Goal: Check status: Check status

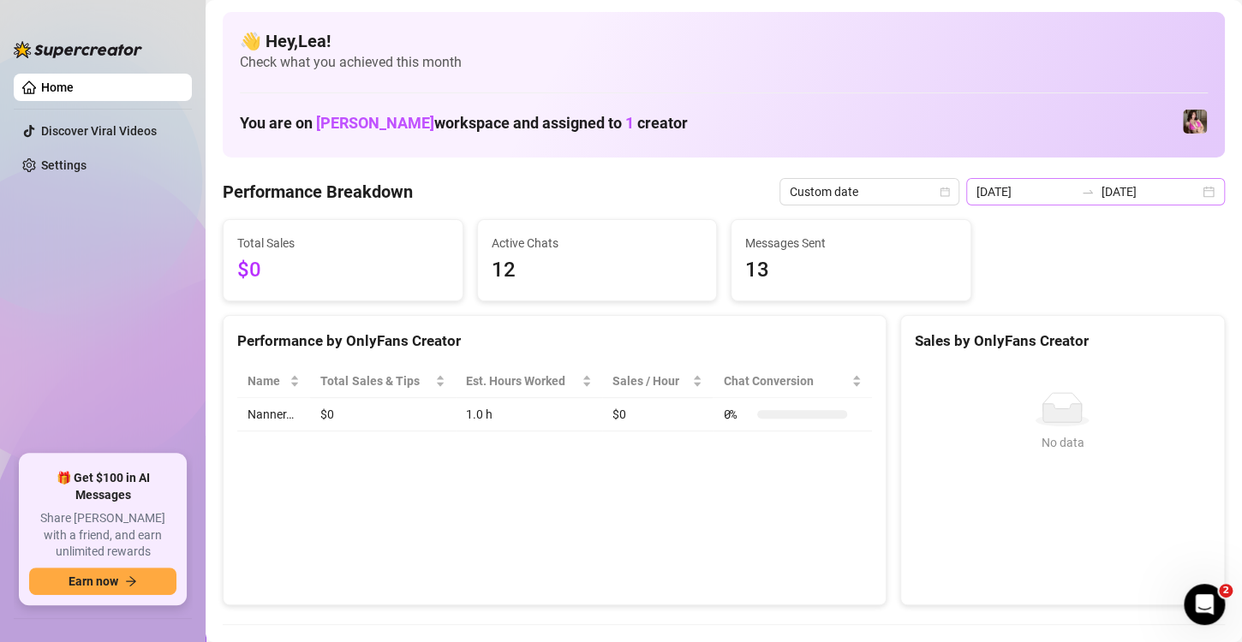
click at [1196, 192] on div "[DATE] [DATE]" at bounding box center [1095, 191] width 259 height 27
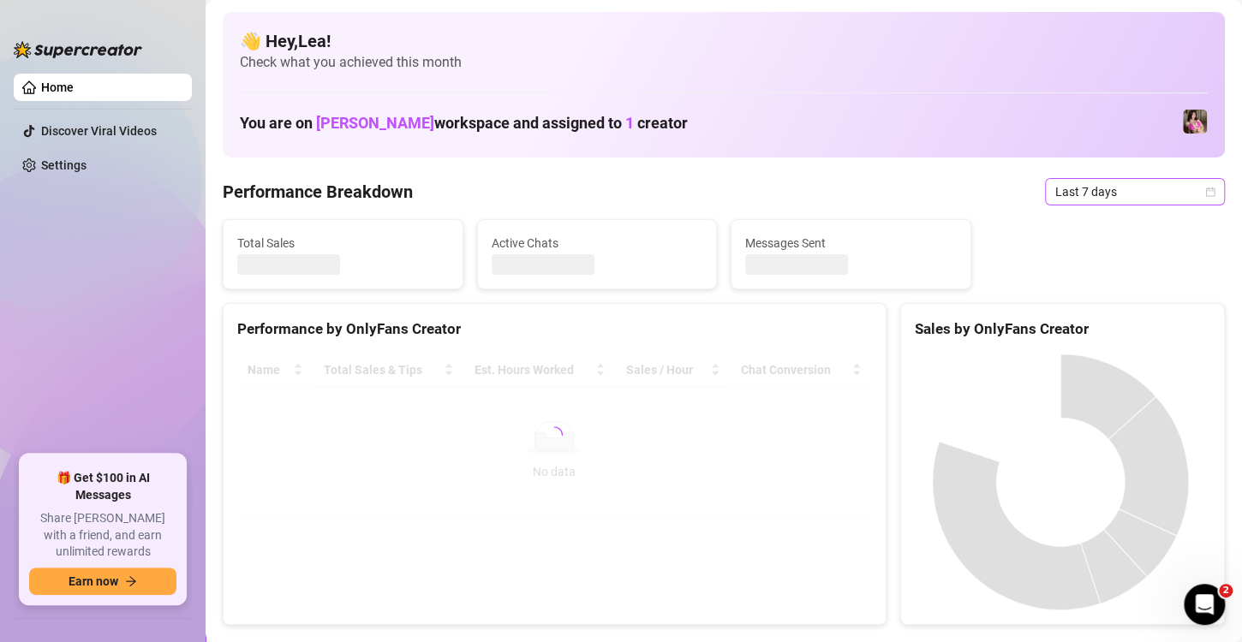
click at [1205, 194] on icon "calendar" at bounding box center [1210, 192] width 10 height 10
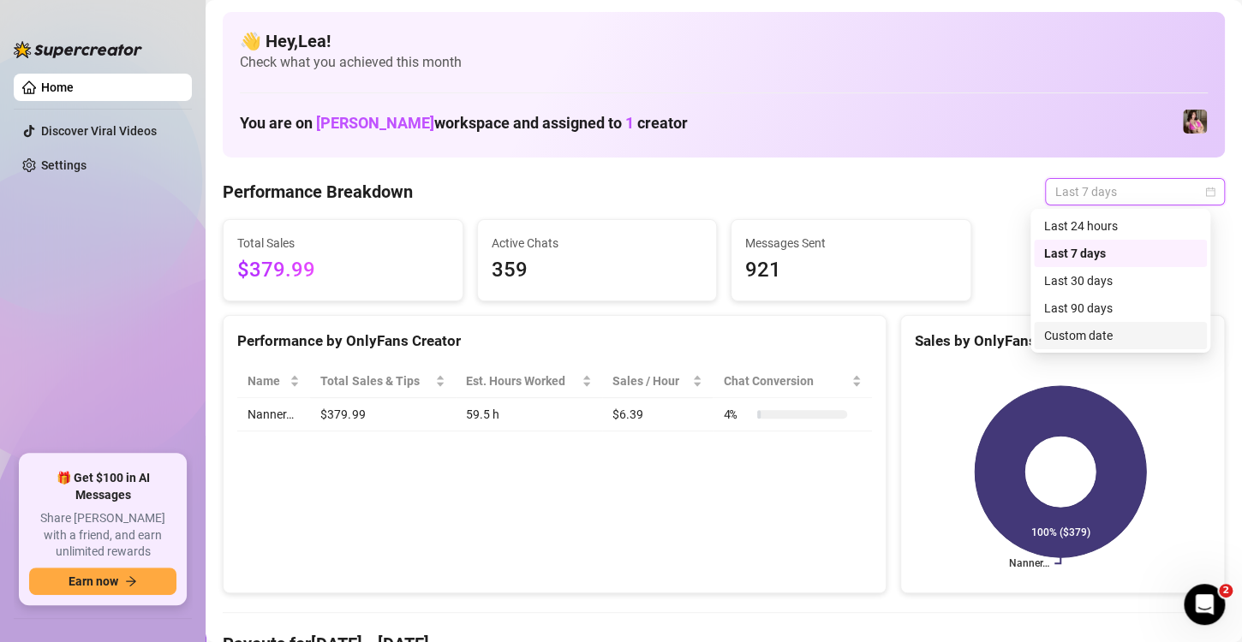
click at [1085, 329] on div "Custom date" at bounding box center [1120, 335] width 152 height 19
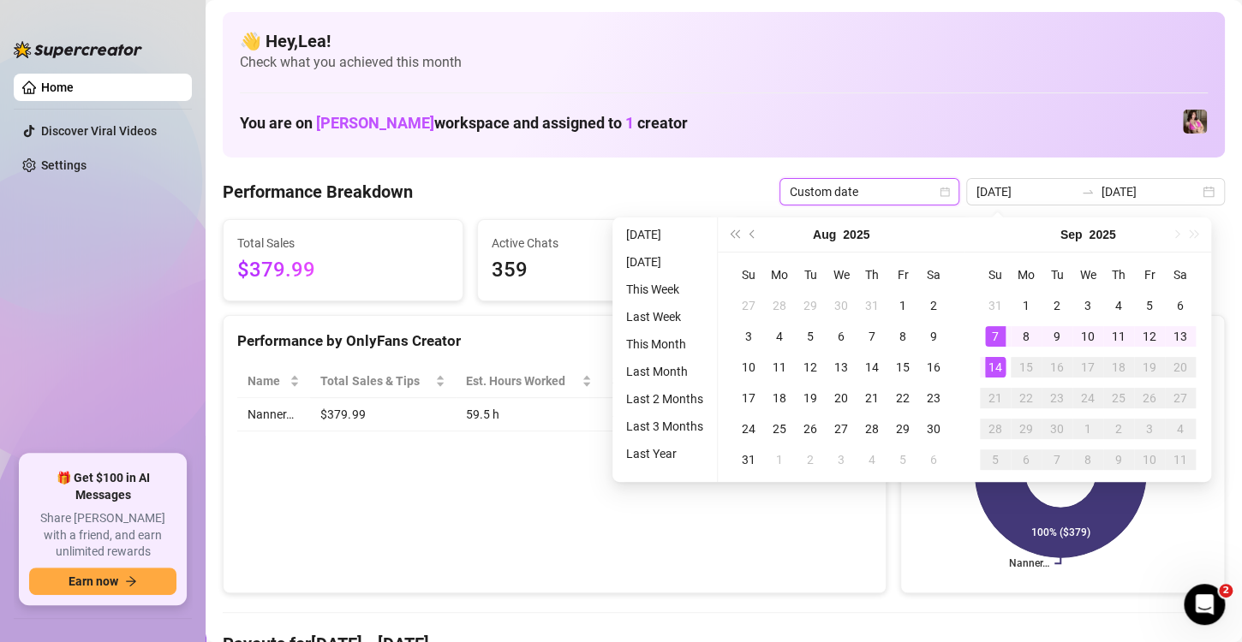
type input "[DATE]"
click at [995, 373] on div "14" at bounding box center [995, 367] width 21 height 21
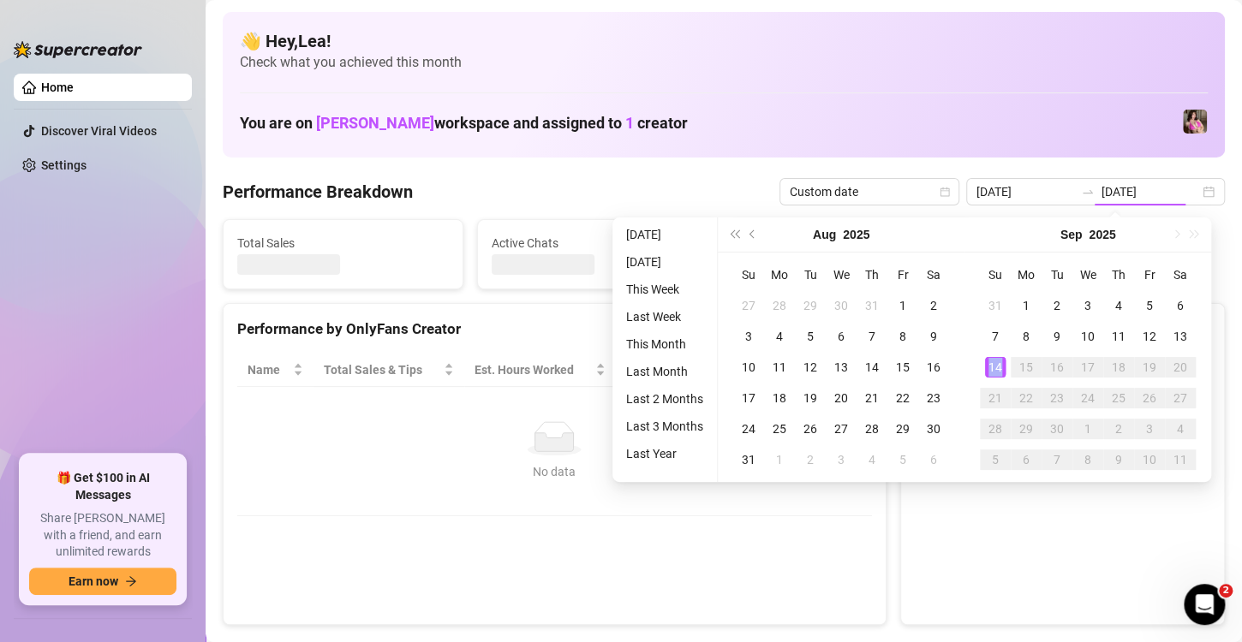
type input "[DATE]"
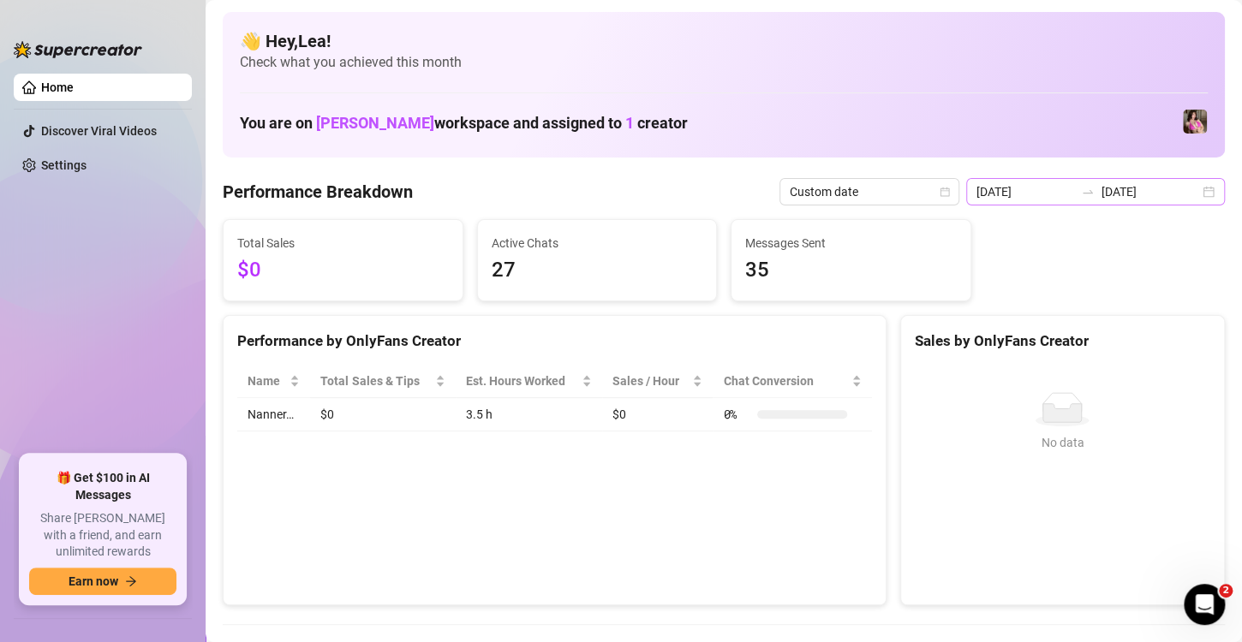
click at [1191, 188] on div "[DATE] [DATE]" at bounding box center [1095, 191] width 259 height 27
click at [1188, 189] on div "[DATE] [DATE]" at bounding box center [1095, 191] width 259 height 27
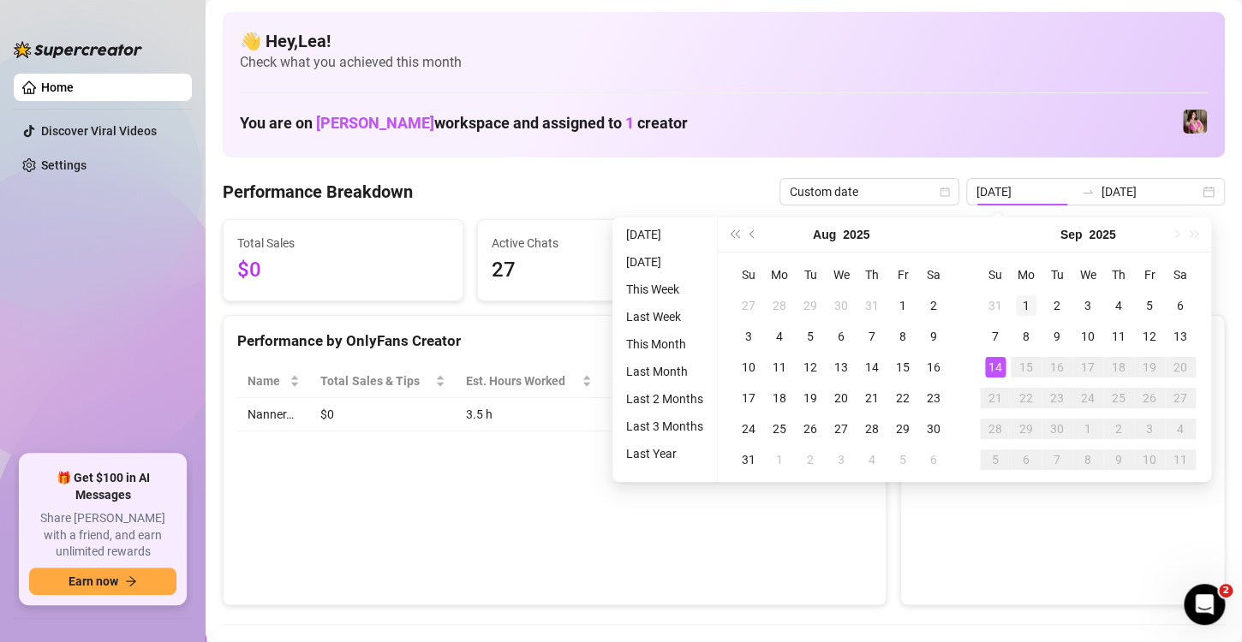
click at [1029, 291] on td "1" at bounding box center [1025, 305] width 31 height 31
type input "[DATE]"
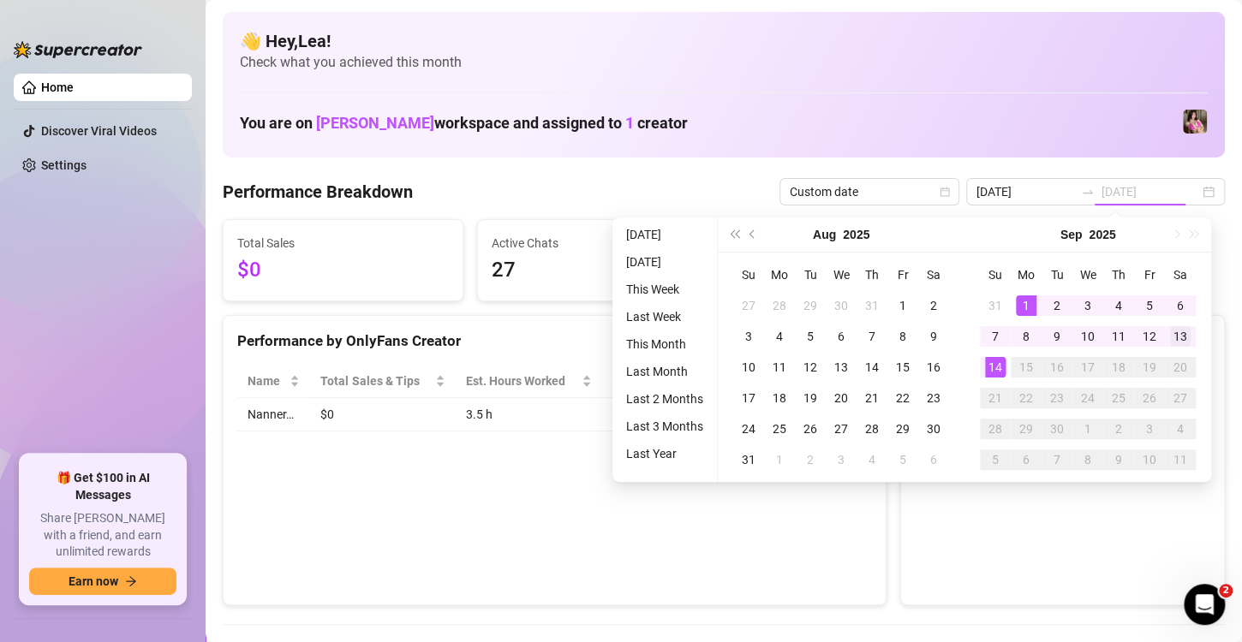
click at [1180, 336] on div "13" at bounding box center [1180, 336] width 21 height 21
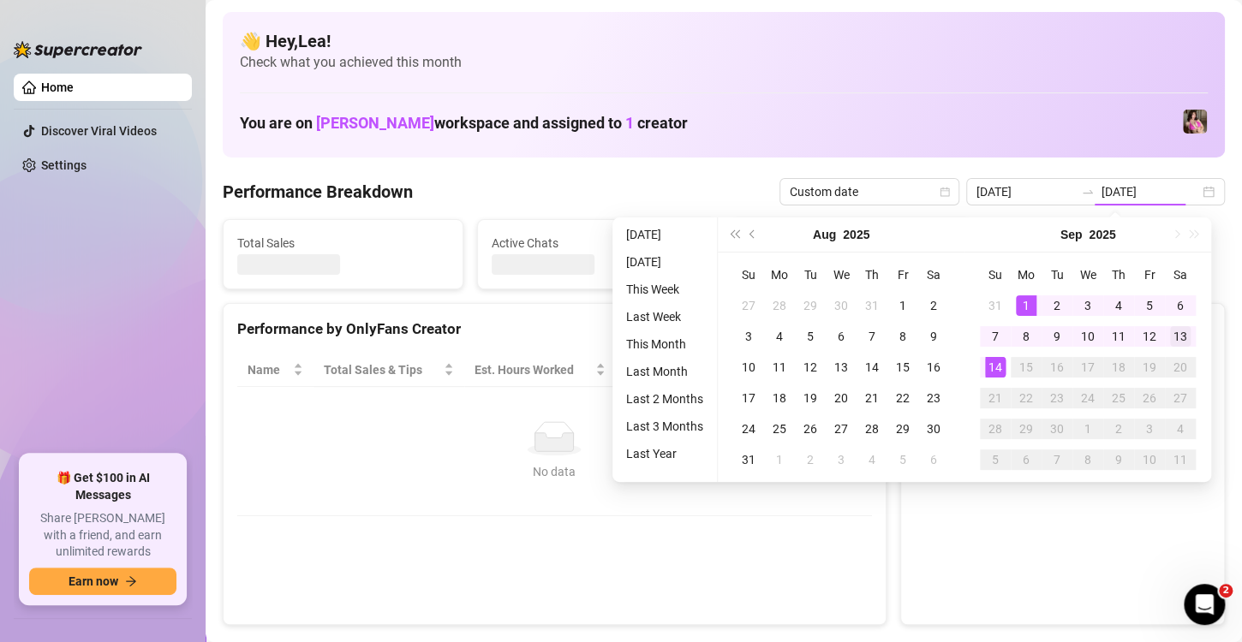
type input "[DATE]"
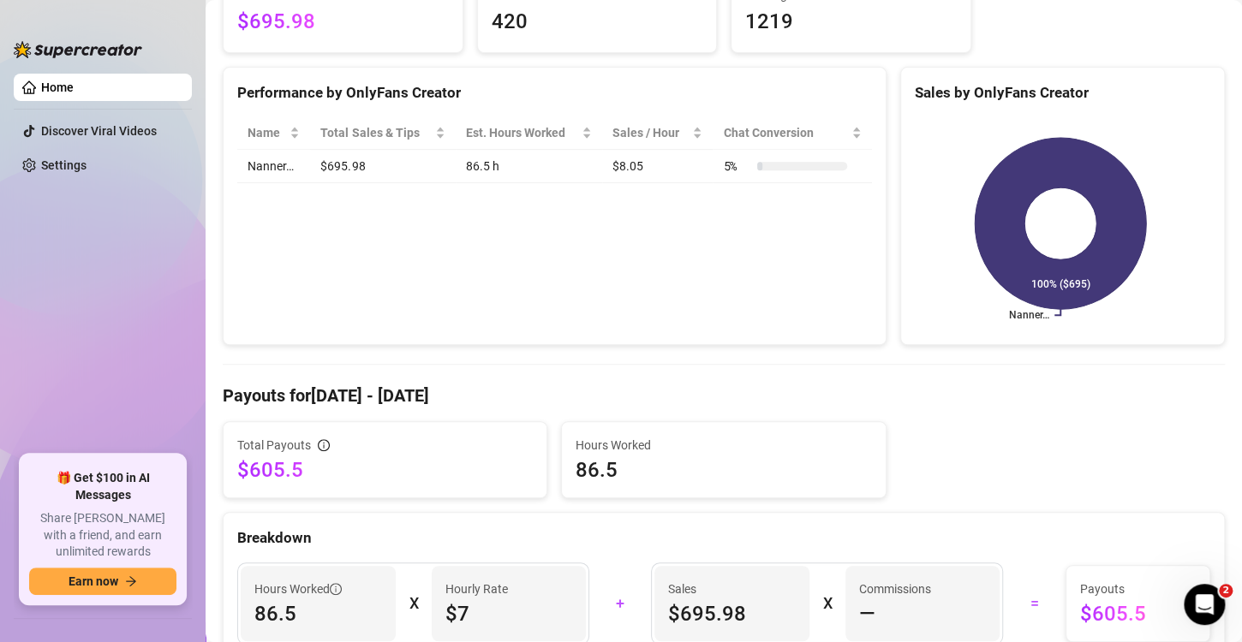
scroll to position [247, 0]
click at [452, 488] on div "Total Payouts $605.5" at bounding box center [384, 460] width 323 height 75
